Goal: Task Accomplishment & Management: Complete application form

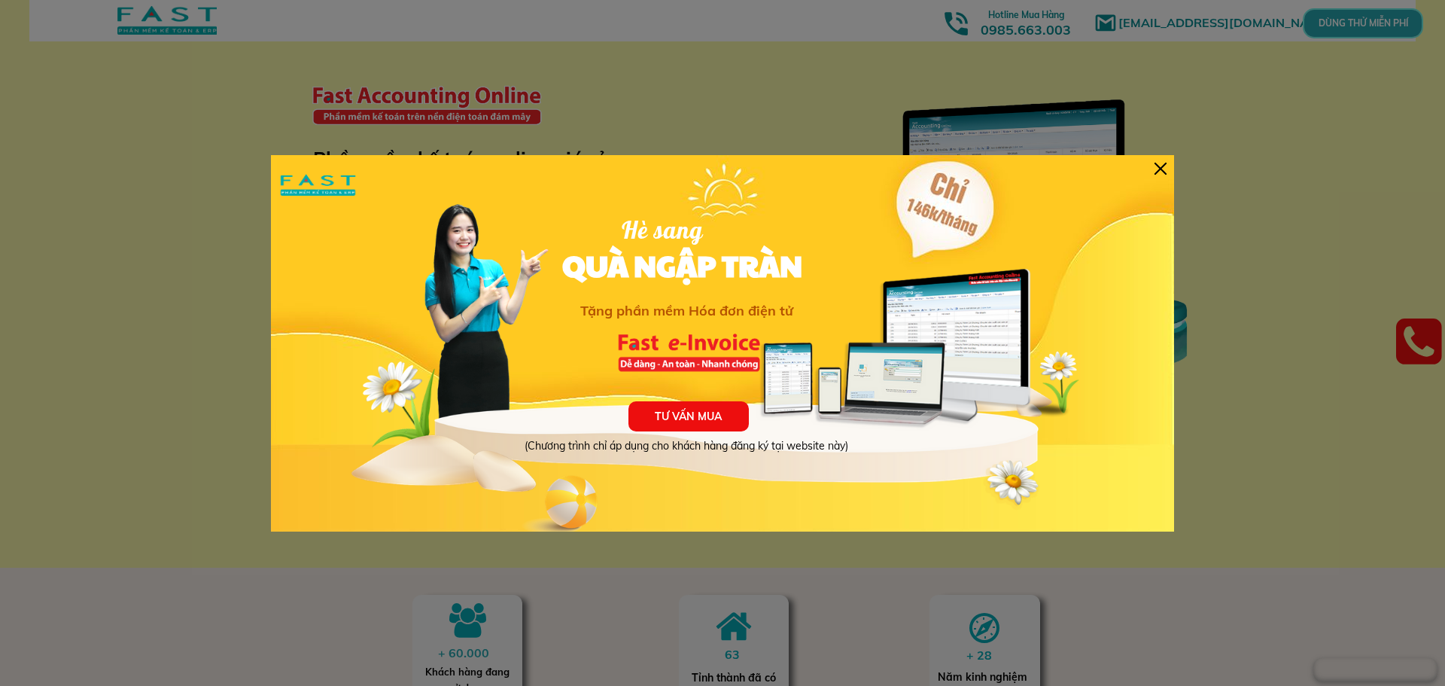
click at [1160, 172] on div at bounding box center [1160, 169] width 12 height 12
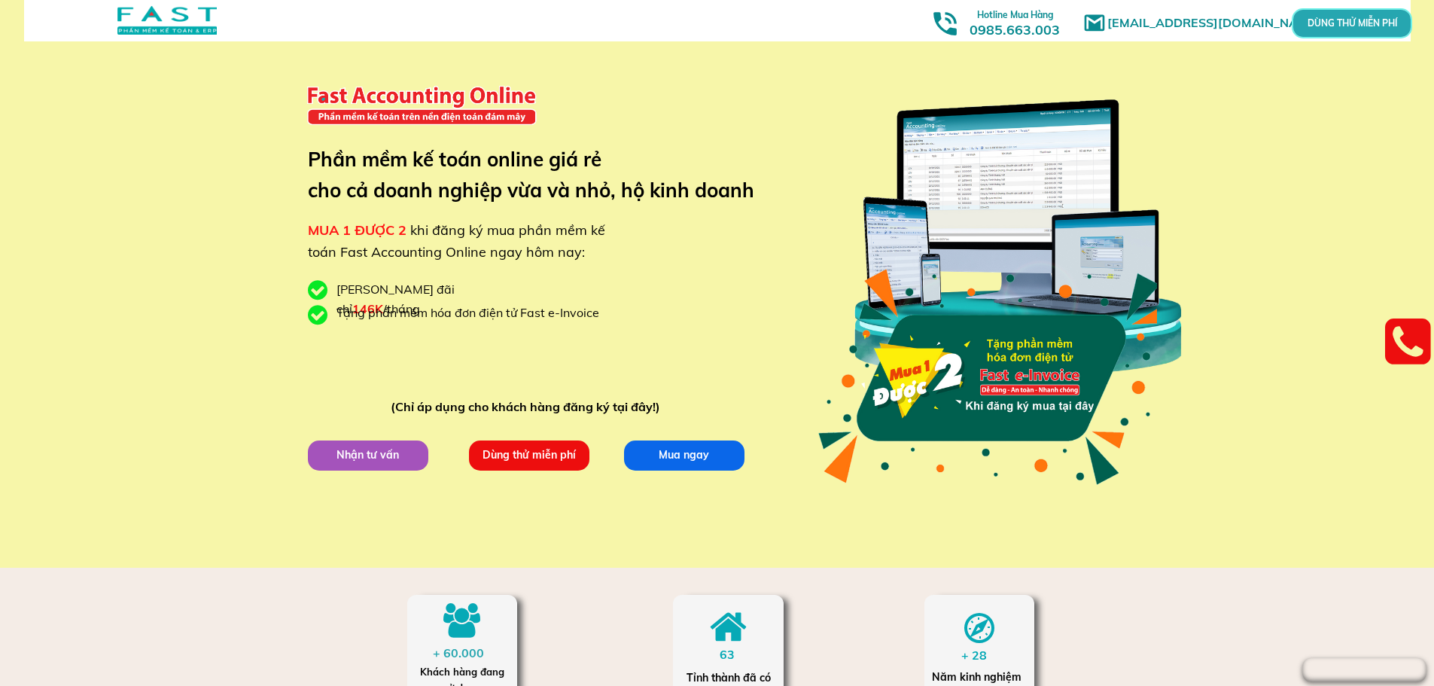
click at [537, 452] on p "Dùng thử miễn phí" at bounding box center [528, 454] width 120 height 30
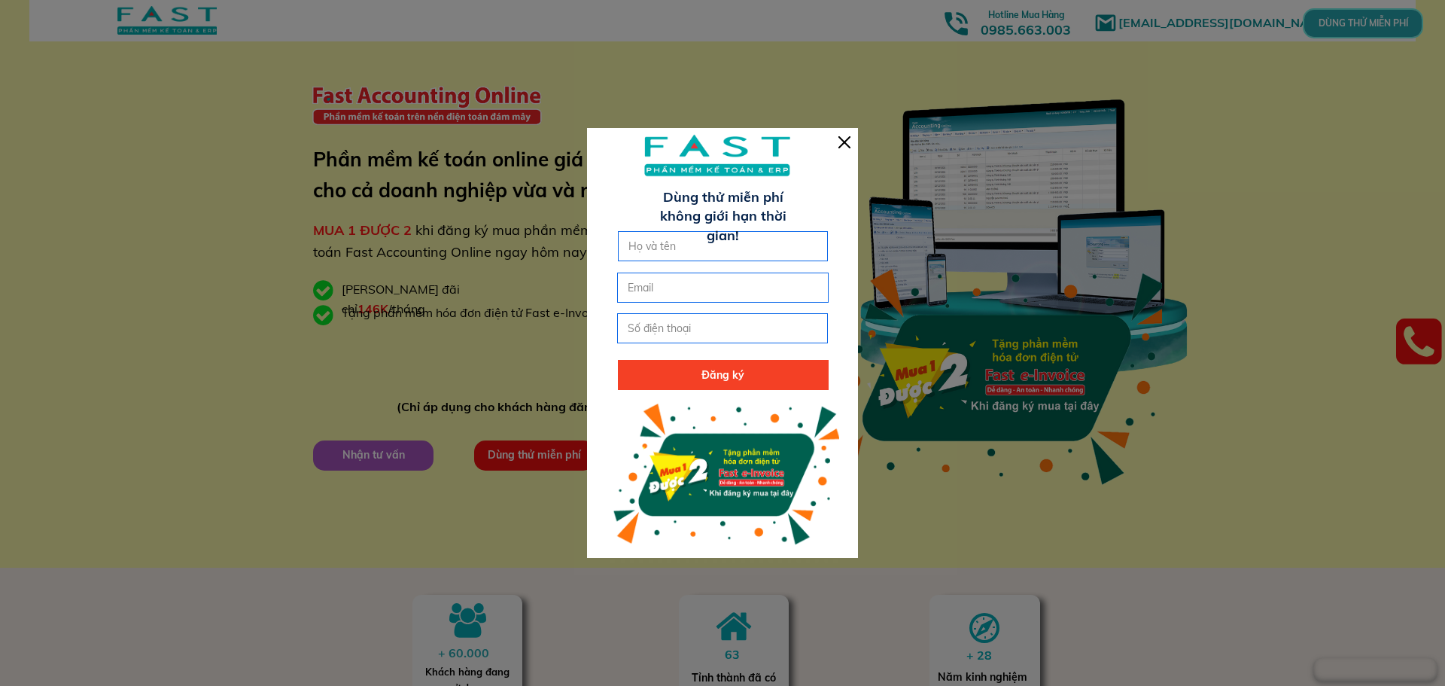
click at [695, 255] on input "text" at bounding box center [723, 246] width 197 height 29
click at [850, 136] on div at bounding box center [844, 142] width 12 height 12
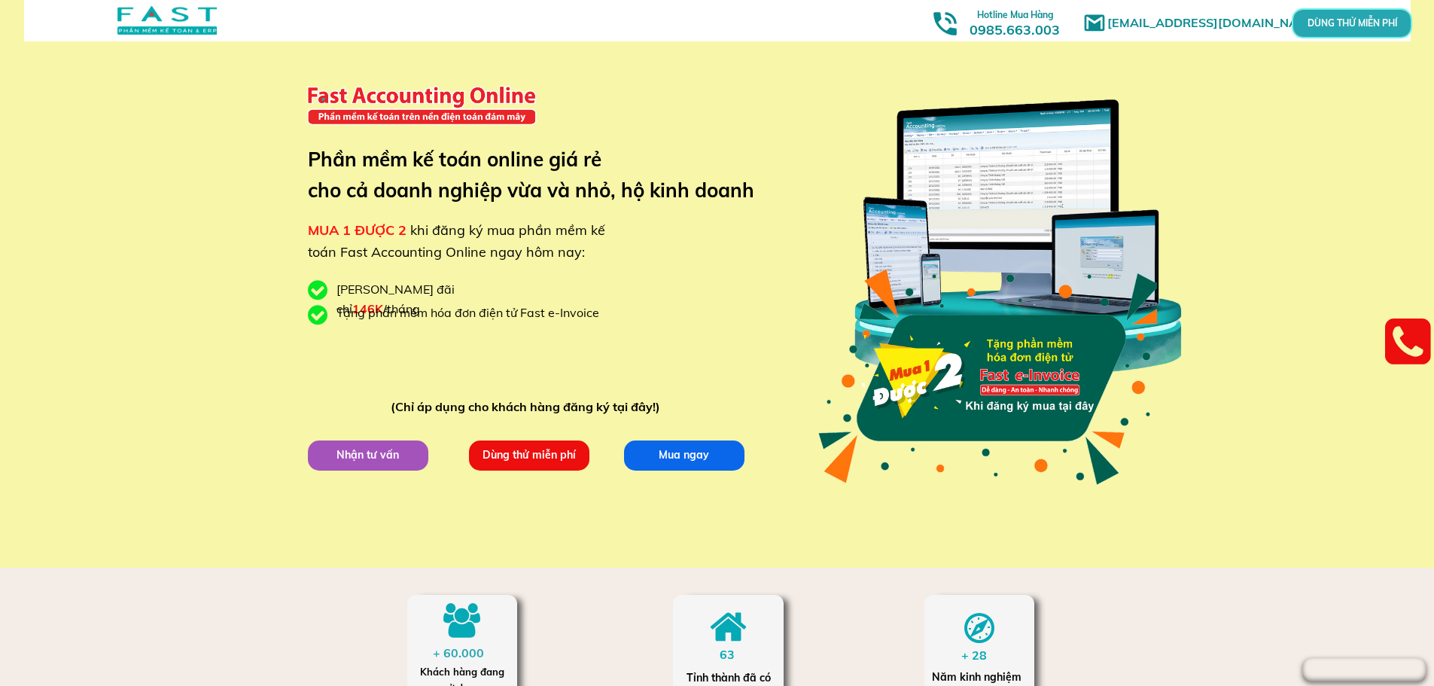
click at [546, 460] on p "Dùng thử miễn phí" at bounding box center [529, 455] width 120 height 30
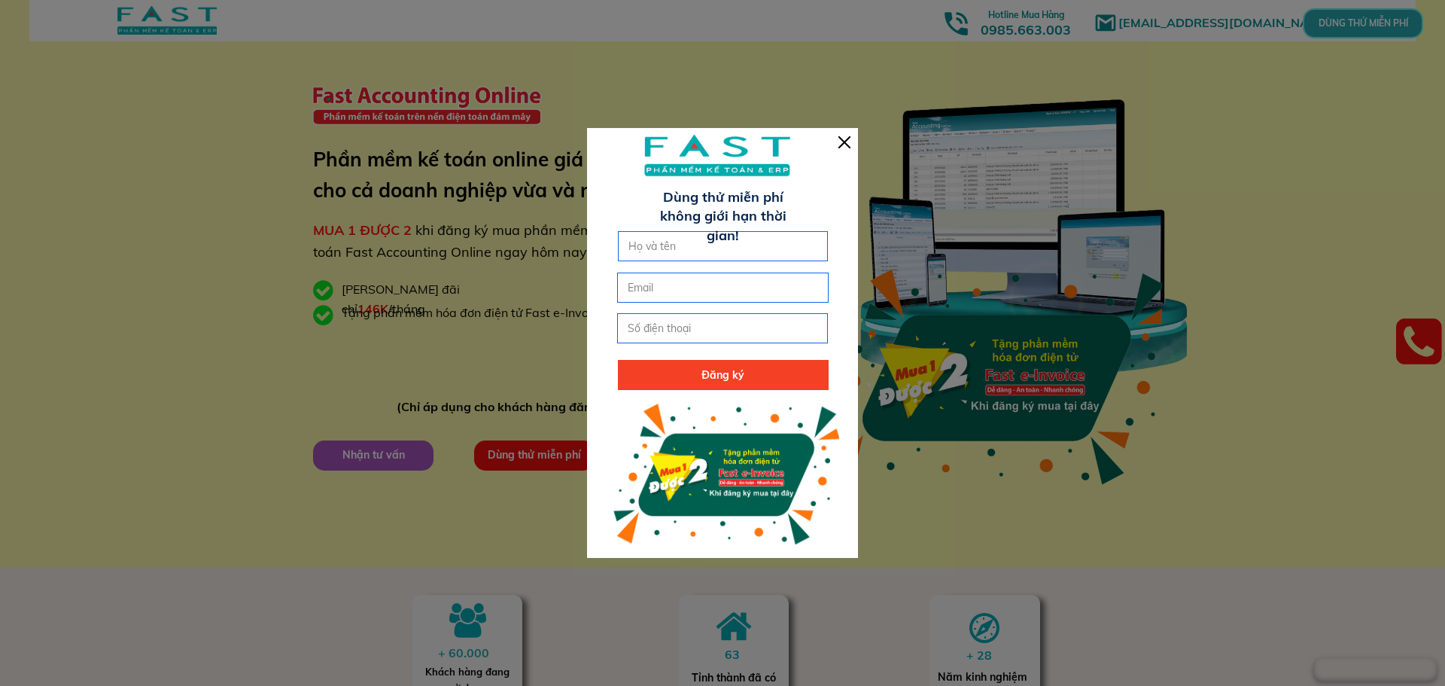
click at [703, 247] on input "text" at bounding box center [723, 246] width 197 height 29
type input "[PERSON_NAME]"
click at [661, 291] on input "email" at bounding box center [722, 287] width 197 height 29
click at [698, 329] on input "tel" at bounding box center [722, 328] width 197 height 29
type input "0972212755"
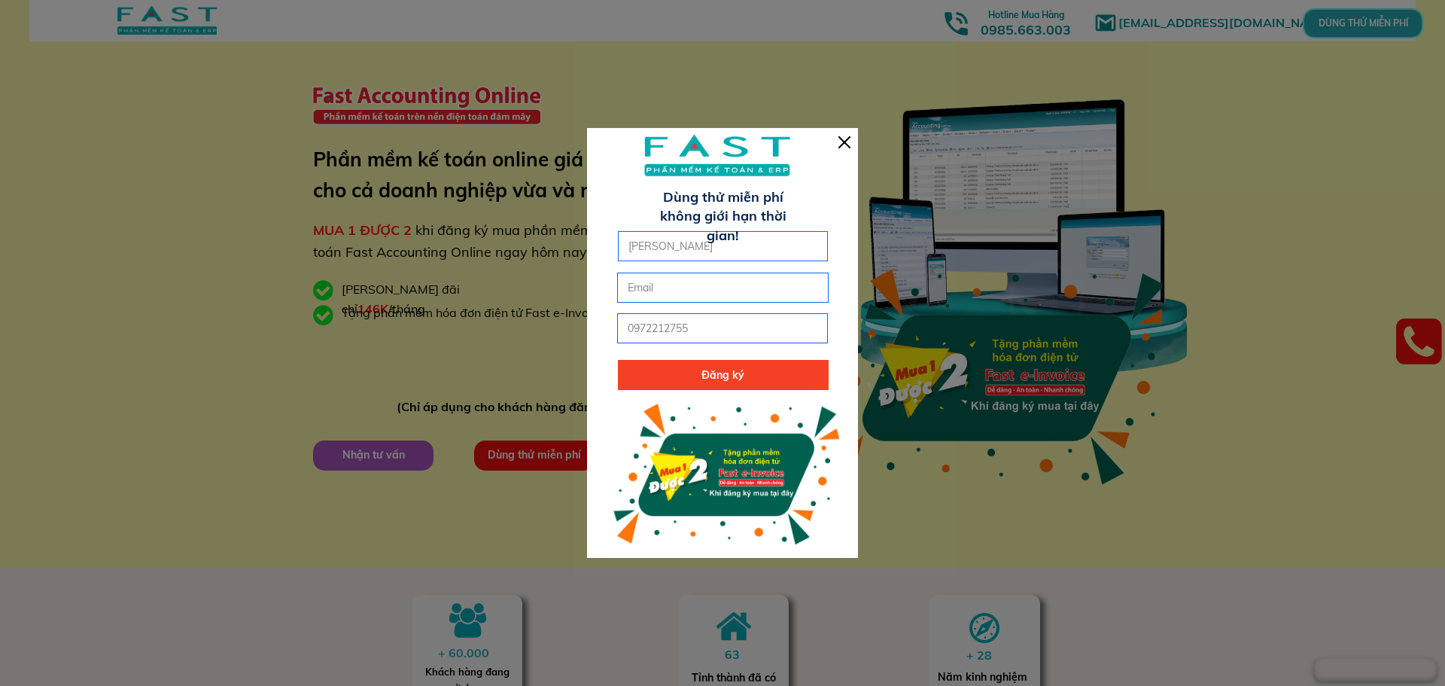
click at [740, 382] on p "Đăng ký" at bounding box center [723, 375] width 211 height 30
click at [676, 289] on input "email" at bounding box center [722, 287] width 197 height 29
click at [672, 286] on input "email" at bounding box center [722, 287] width 197 height 29
click at [650, 289] on input "email" at bounding box center [722, 287] width 197 height 29
type input "h"
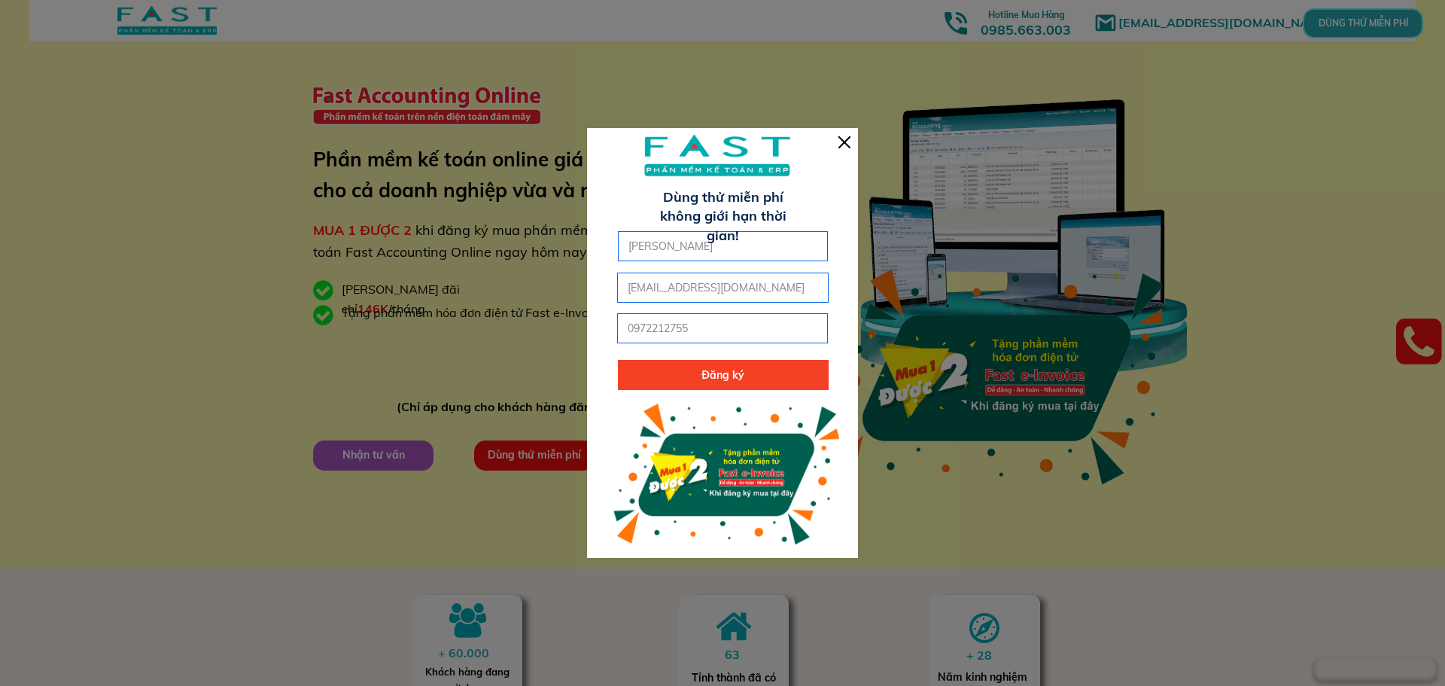
type input "[EMAIL_ADDRESS][DOMAIN_NAME]"
click at [699, 366] on p "Đăng ký" at bounding box center [723, 375] width 211 height 30
